Goal: Information Seeking & Learning: Learn about a topic

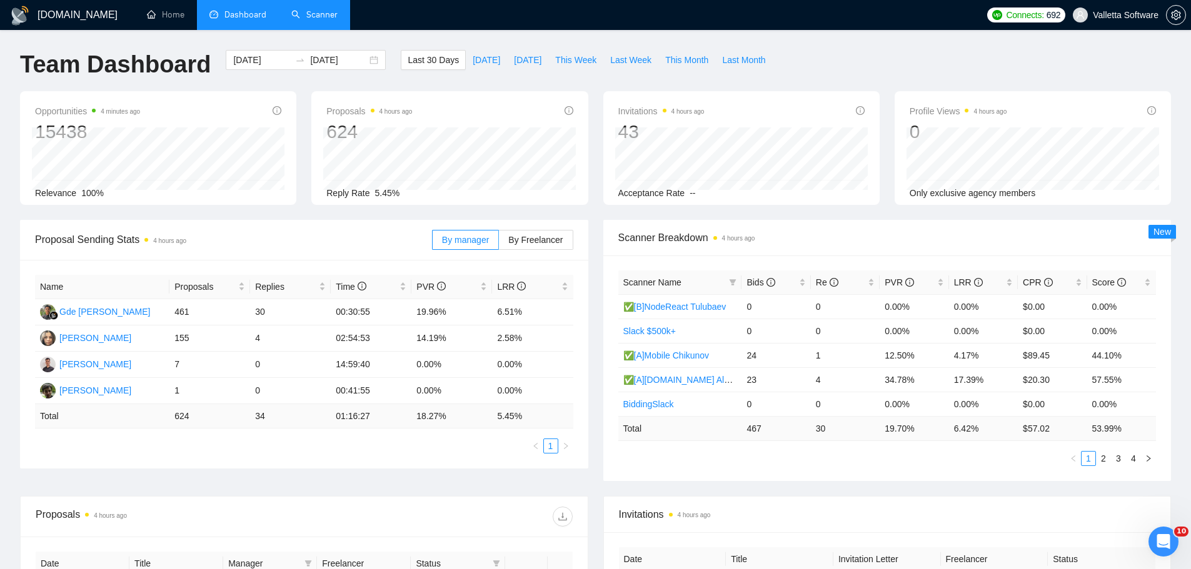
click at [323, 9] on link "Scanner" at bounding box center [314, 14] width 46 height 11
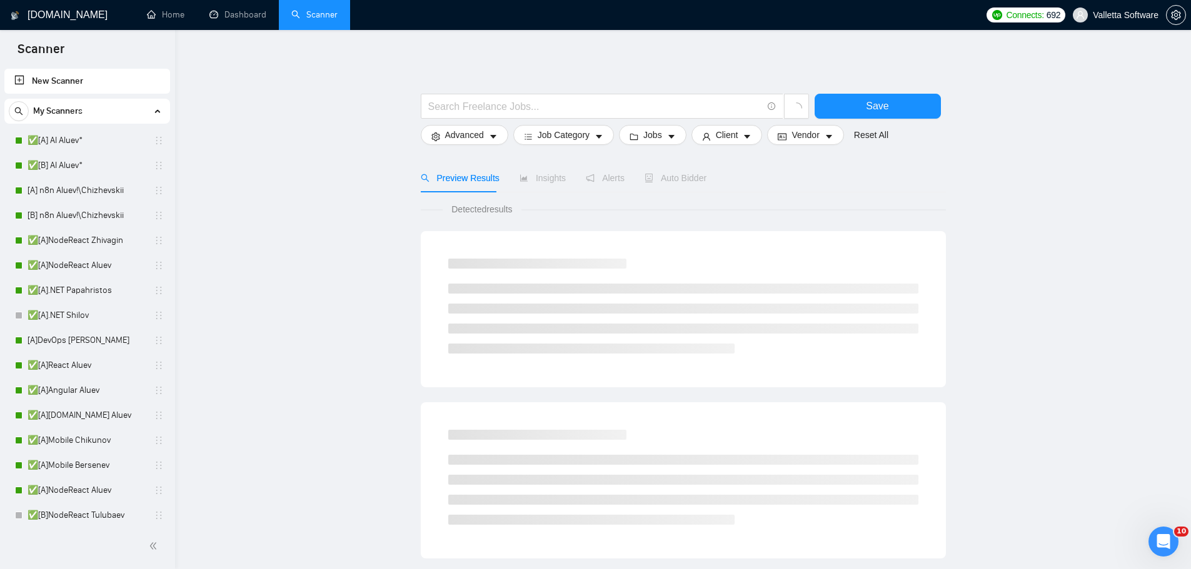
click at [343, 209] on main "Save Advanced Job Category Jobs Client Vendor Reset All Preview Results Insight…" at bounding box center [683, 561] width 976 height 1023
click at [80, 443] on link "✅[A]Mobile Chikunov" at bounding box center [87, 440] width 119 height 25
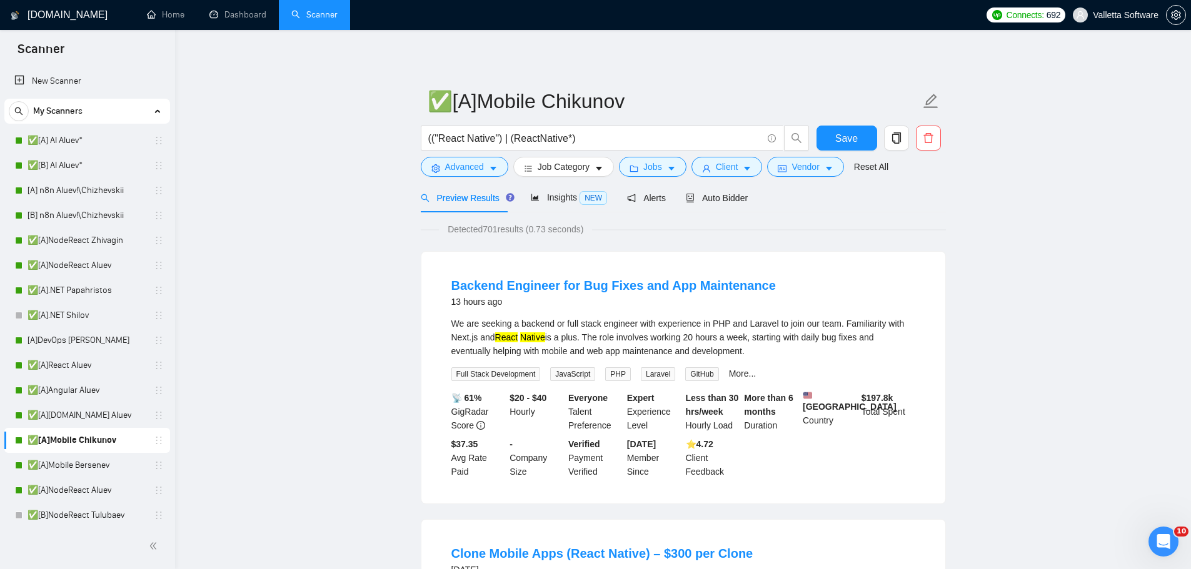
click at [556, 197] on span "Insights NEW" at bounding box center [569, 198] width 76 height 10
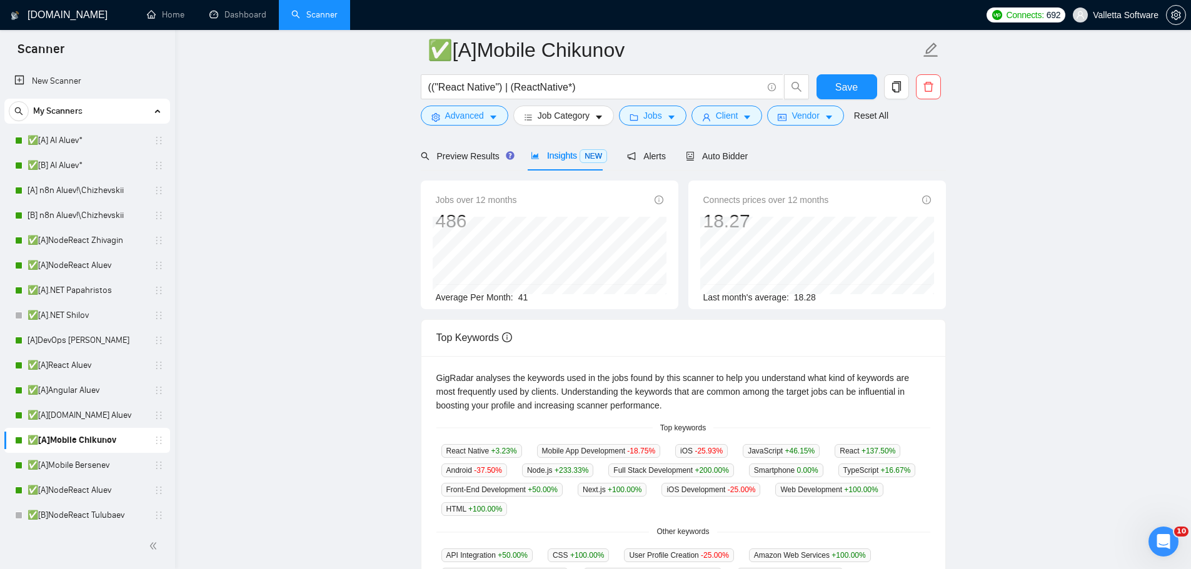
scroll to position [188, 0]
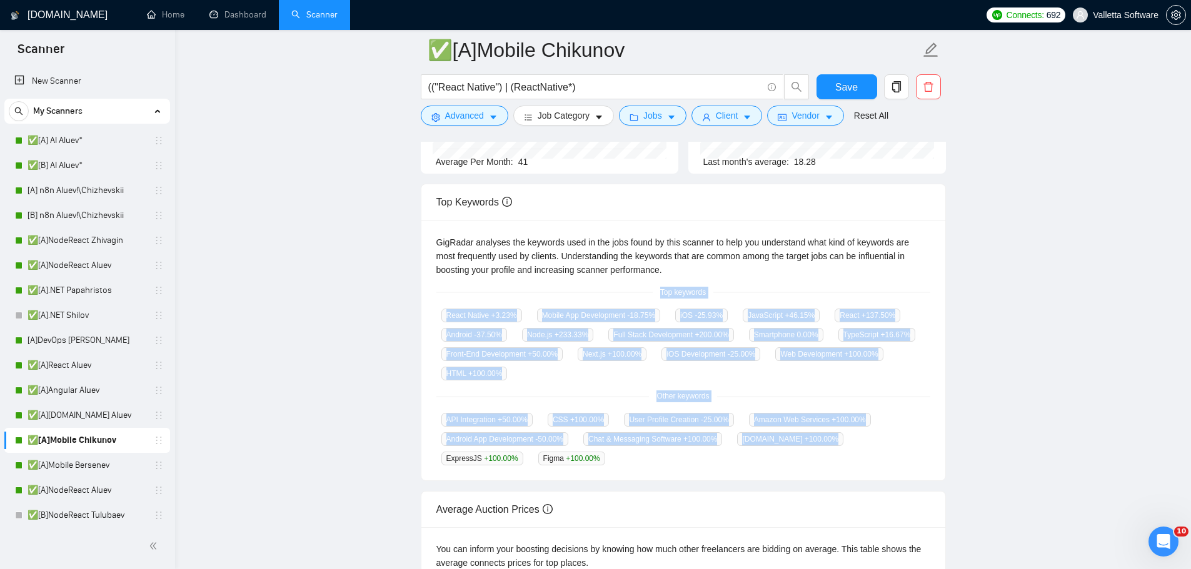
drag, startPoint x: 648, startPoint y: 293, endPoint x: 743, endPoint y: 458, distance: 190.4
click at [743, 458] on div "GigRadar analyses the keywords used in the jobs found by this scanner to help y…" at bounding box center [683, 351] width 524 height 261
drag, startPoint x: 514, startPoint y: 455, endPoint x: 648, endPoint y: 291, distance: 211.5
click at [648, 291] on div "GigRadar analyses the keywords used in the jobs found by this scanner to help y…" at bounding box center [683, 351] width 524 height 261
copy div "Top keywords React Native +3.23 % Mobile App Development -18.75 % iOS -25.93 % …"
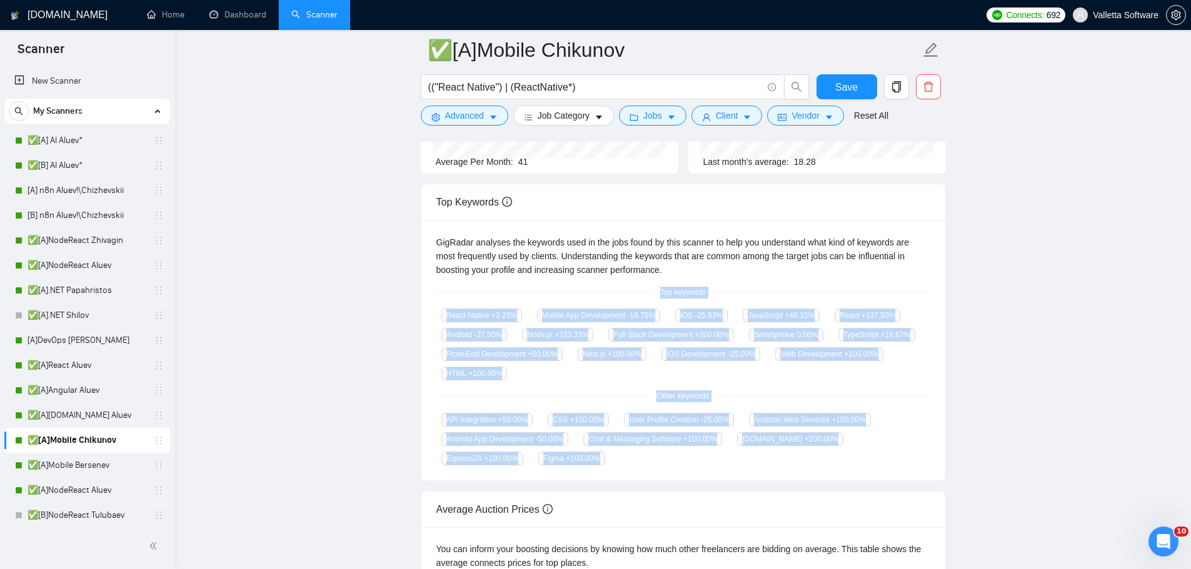
copy div "Top keywords React Native +3.23 % Mobile App Development -18.75 % iOS -25.93 % …"
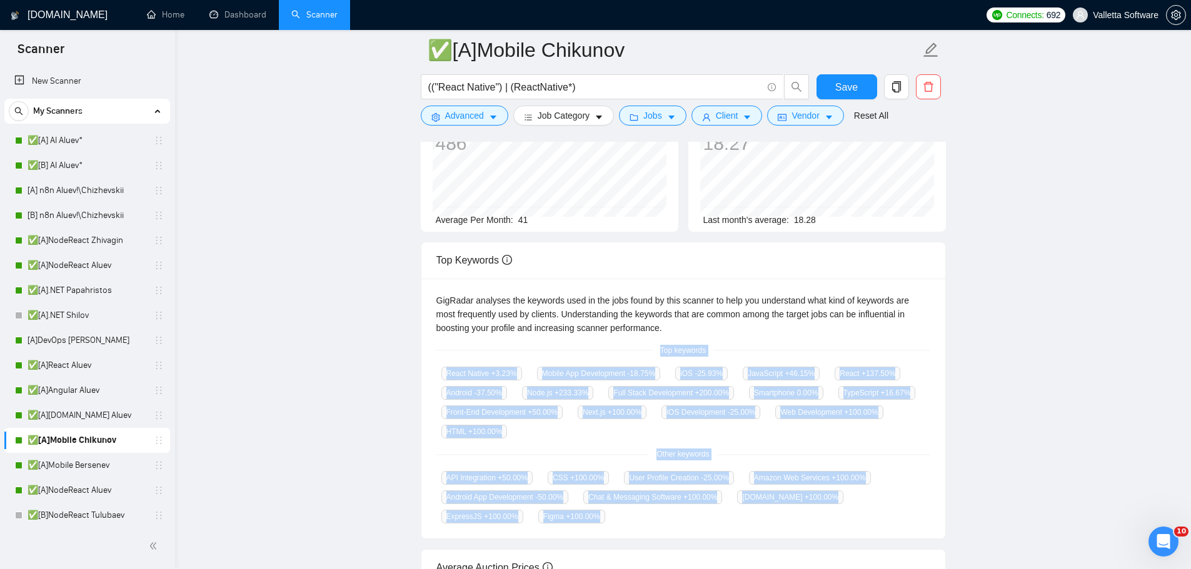
scroll to position [125, 0]
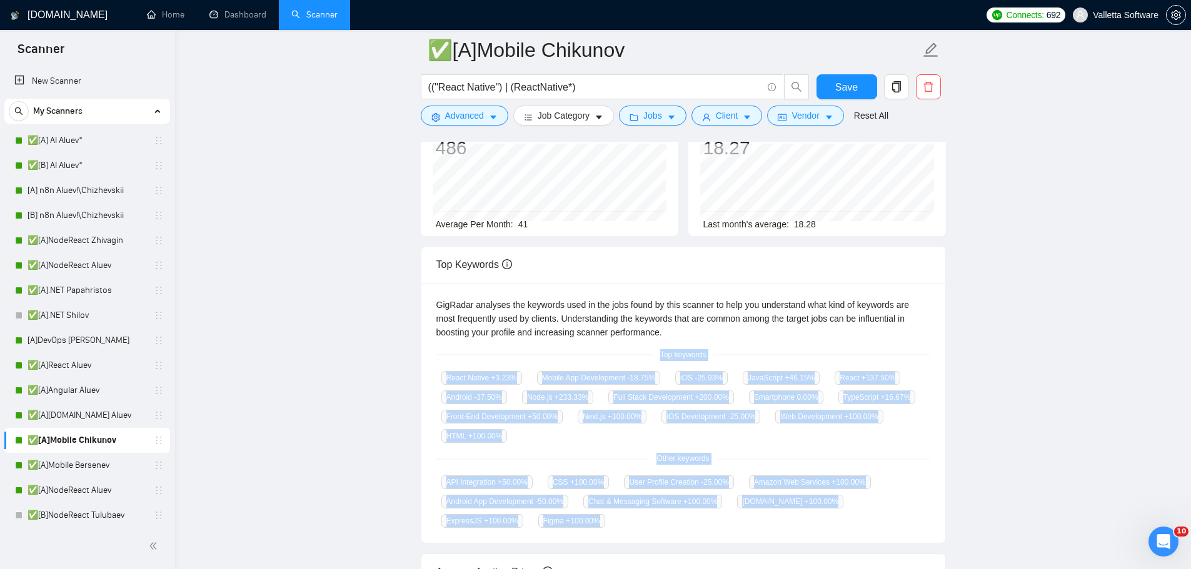
drag, startPoint x: 106, startPoint y: 144, endPoint x: 179, endPoint y: 156, distance: 74.6
click at [106, 144] on link "✅[A] AI Aluev*" at bounding box center [87, 140] width 119 height 25
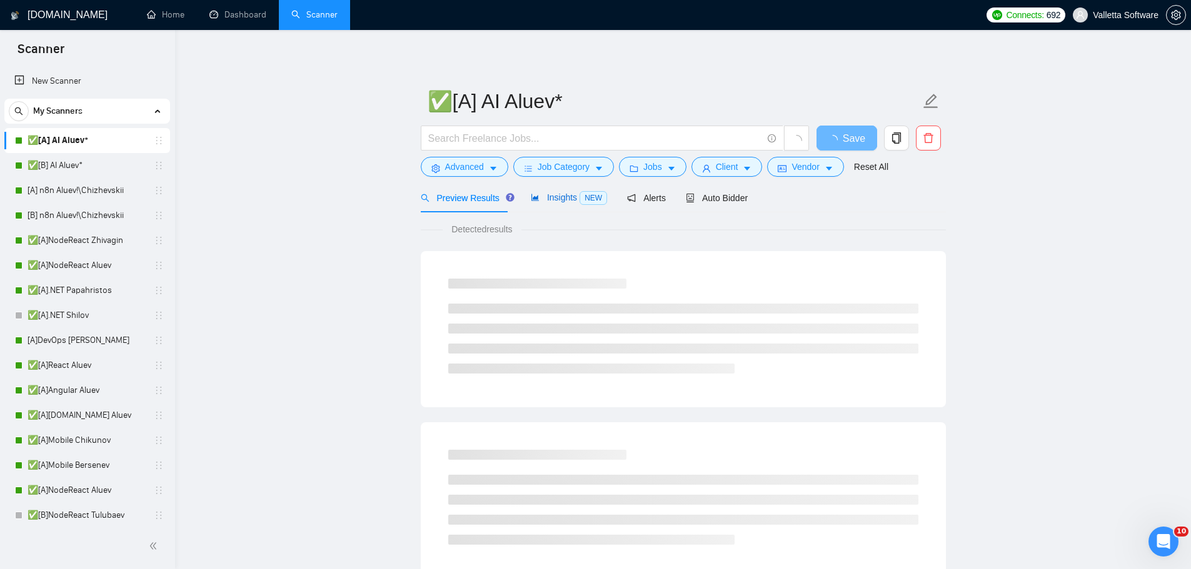
click at [568, 204] on div "Insights NEW" at bounding box center [569, 198] width 76 height 14
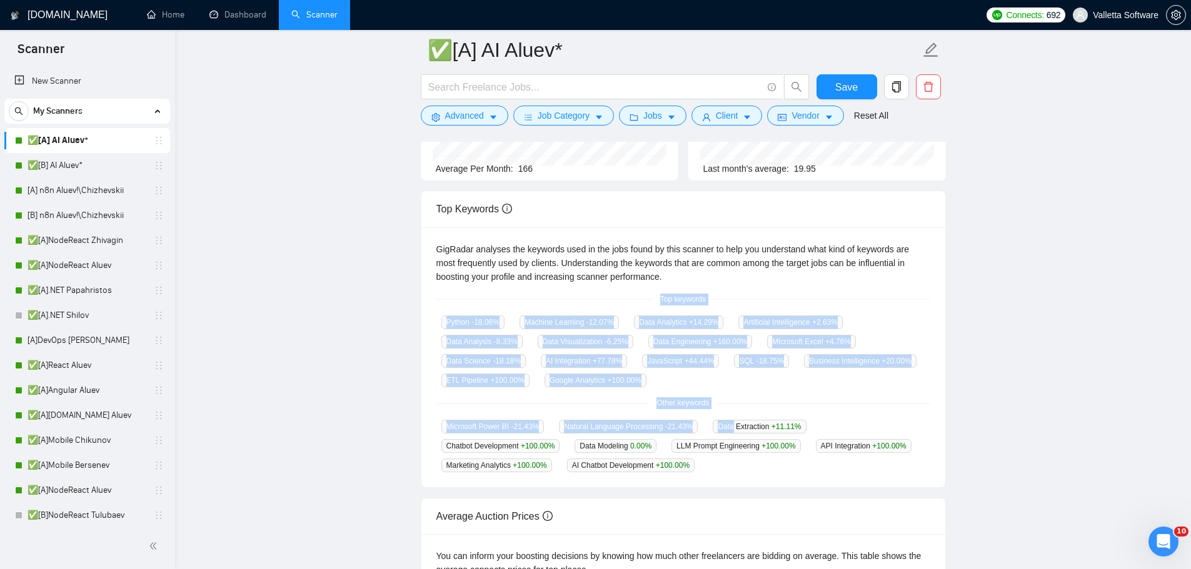
scroll to position [188, 0]
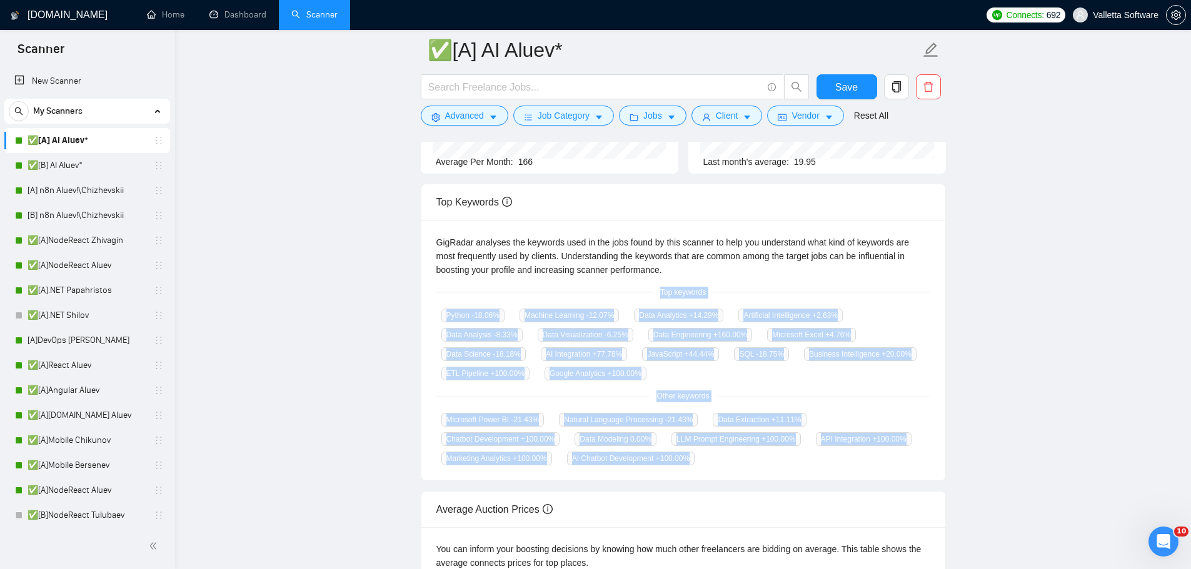
drag, startPoint x: 649, startPoint y: 350, endPoint x: 733, endPoint y: 461, distance: 139.3
click at [733, 461] on div "GigRadar analyses the keywords used in the jobs found by this scanner to help y…" at bounding box center [683, 351] width 524 height 261
copy div "Top keywords Python -18.06 % Machine Learning -12.07 % Data Analytics +14.29 % …"
